Goal: Book appointment/travel/reservation

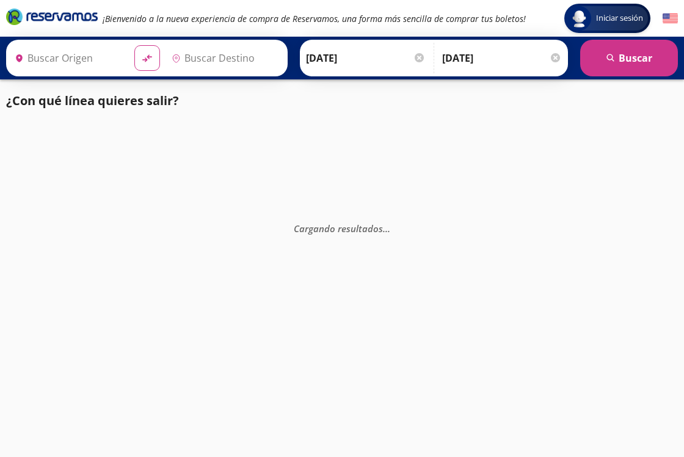
type input "[GEOGRAPHIC_DATA], [GEOGRAPHIC_DATA]"
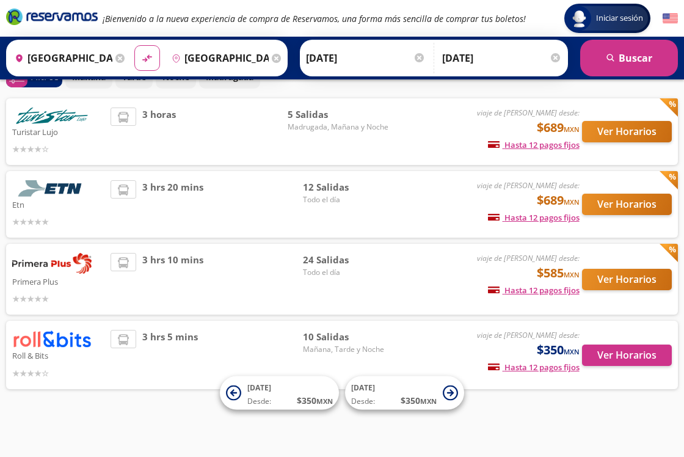
scroll to position [68, 0]
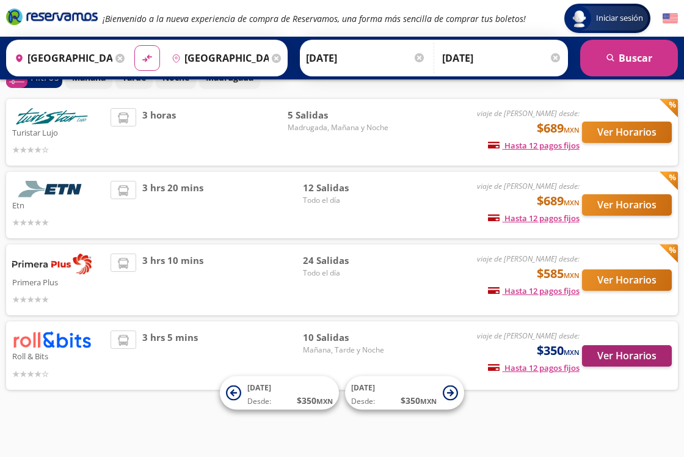
click at [606, 358] on button "Ver Horarios" at bounding box center [627, 355] width 90 height 21
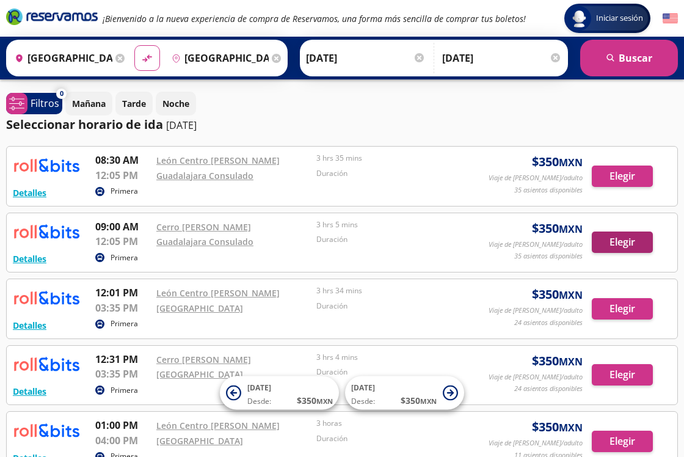
click at [627, 247] on button "Elegir" at bounding box center [622, 241] width 61 height 21
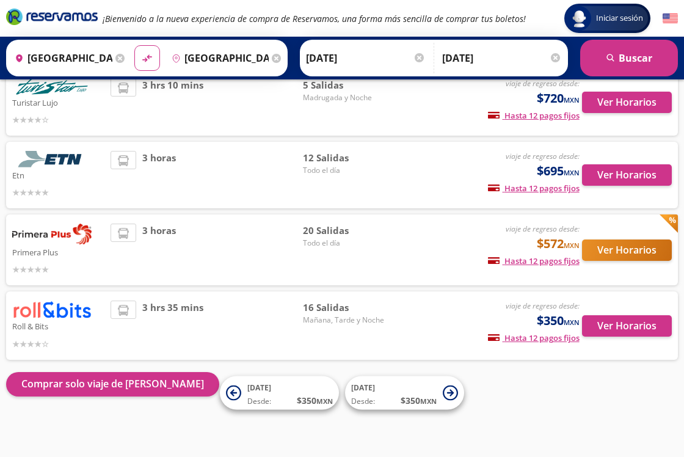
scroll to position [97, 0]
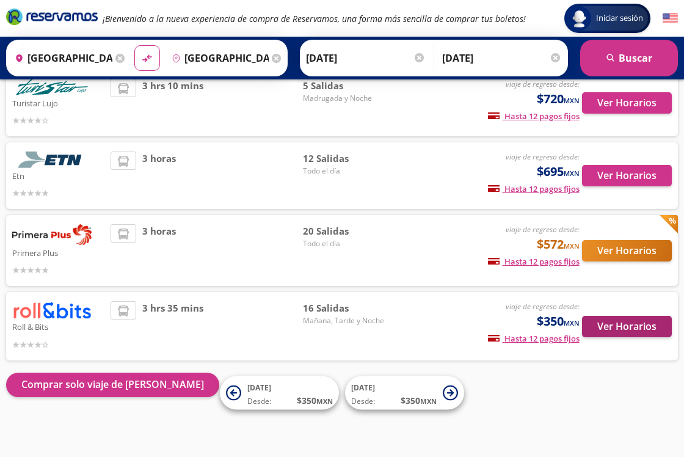
click at [605, 328] on button "Ver Horarios" at bounding box center [627, 326] width 90 height 21
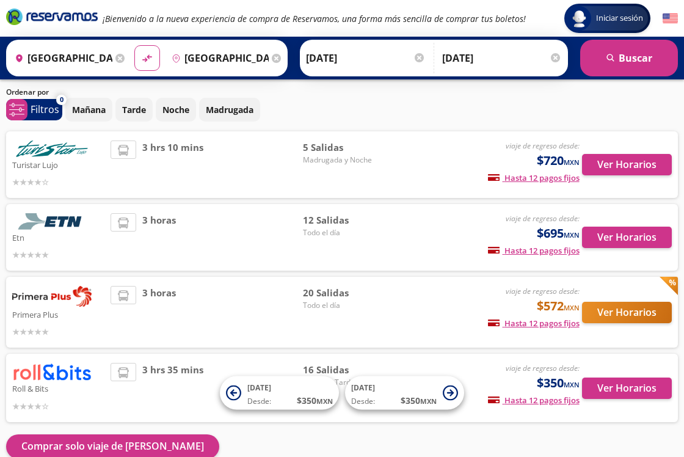
scroll to position [38, 0]
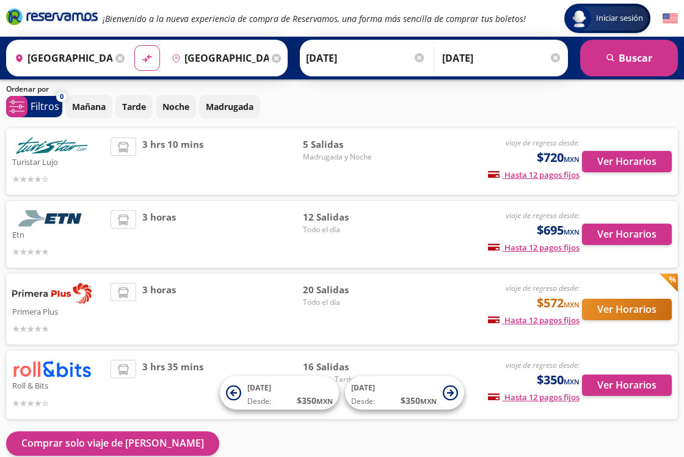
click at [645, 318] on button "Ver Horarios" at bounding box center [627, 309] width 90 height 21
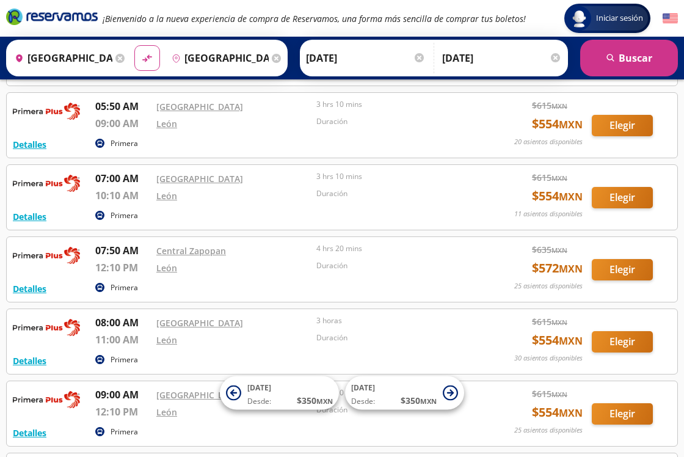
scroll to position [202, 0]
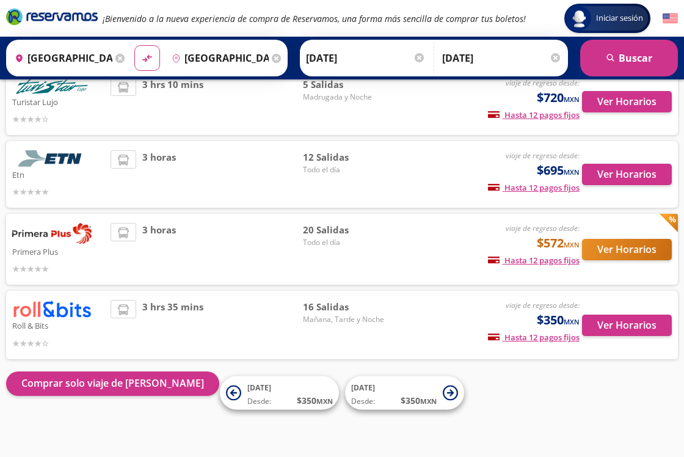
scroll to position [97, 0]
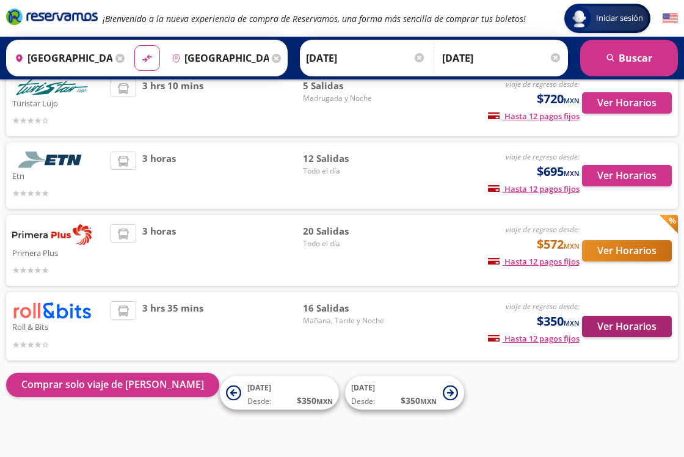
click at [619, 332] on button "Ver Horarios" at bounding box center [627, 326] width 90 height 21
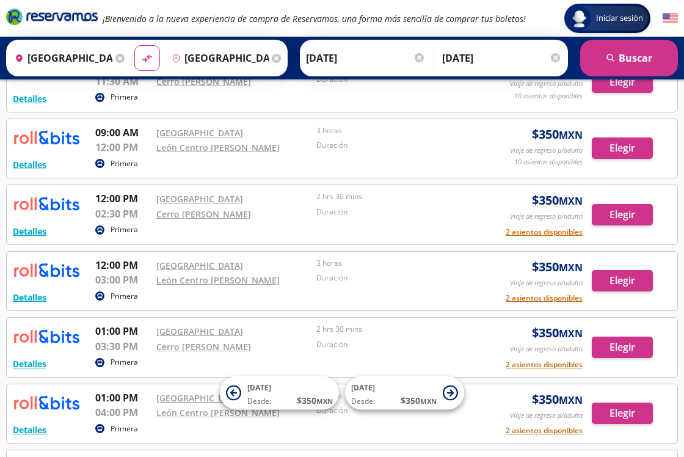
scroll to position [302, 0]
